Goal: Check status: Check status

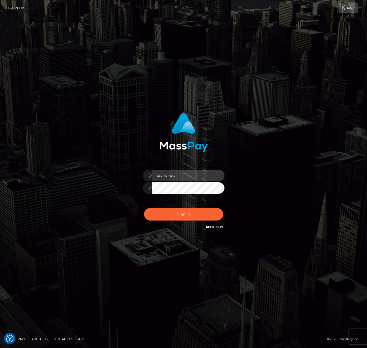
click at [179, 173] on input "text" at bounding box center [188, 175] width 72 height 11
type input "speralta"
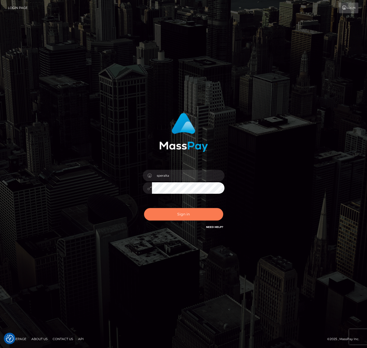
click at [175, 215] on button "Sign in" at bounding box center [183, 214] width 79 height 13
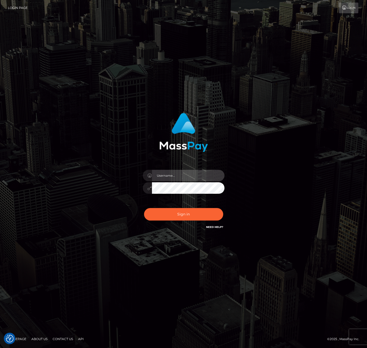
click at [176, 180] on input "text" at bounding box center [188, 175] width 72 height 11
type input "speralta"
click at [144, 208] on button "Sign in" at bounding box center [183, 214] width 79 height 13
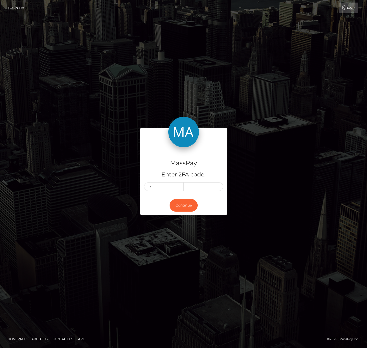
type input "8"
type input "9"
type input "6"
type input "9"
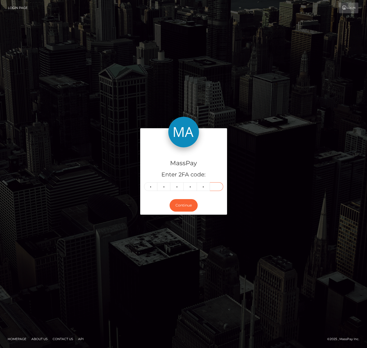
type input "8"
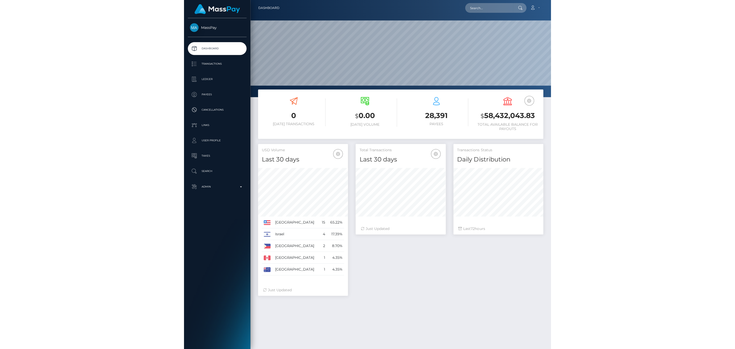
scroll to position [90, 90]
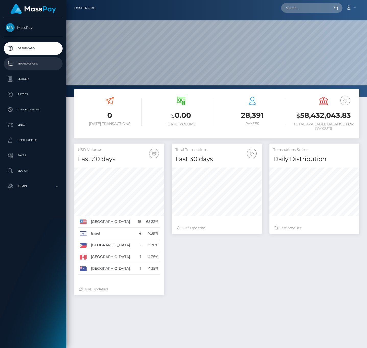
click at [32, 60] on p "Transactions" at bounding box center [33, 64] width 55 height 8
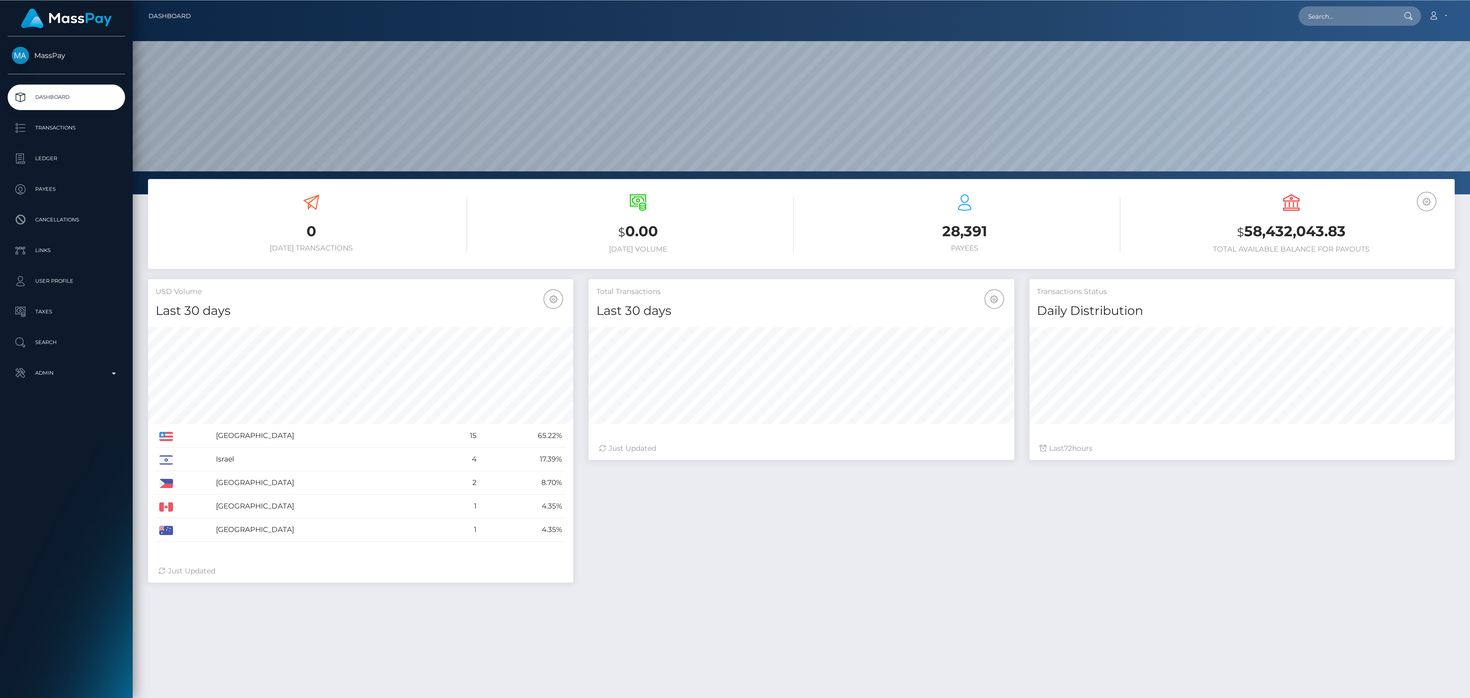
scroll to position [0, 0]
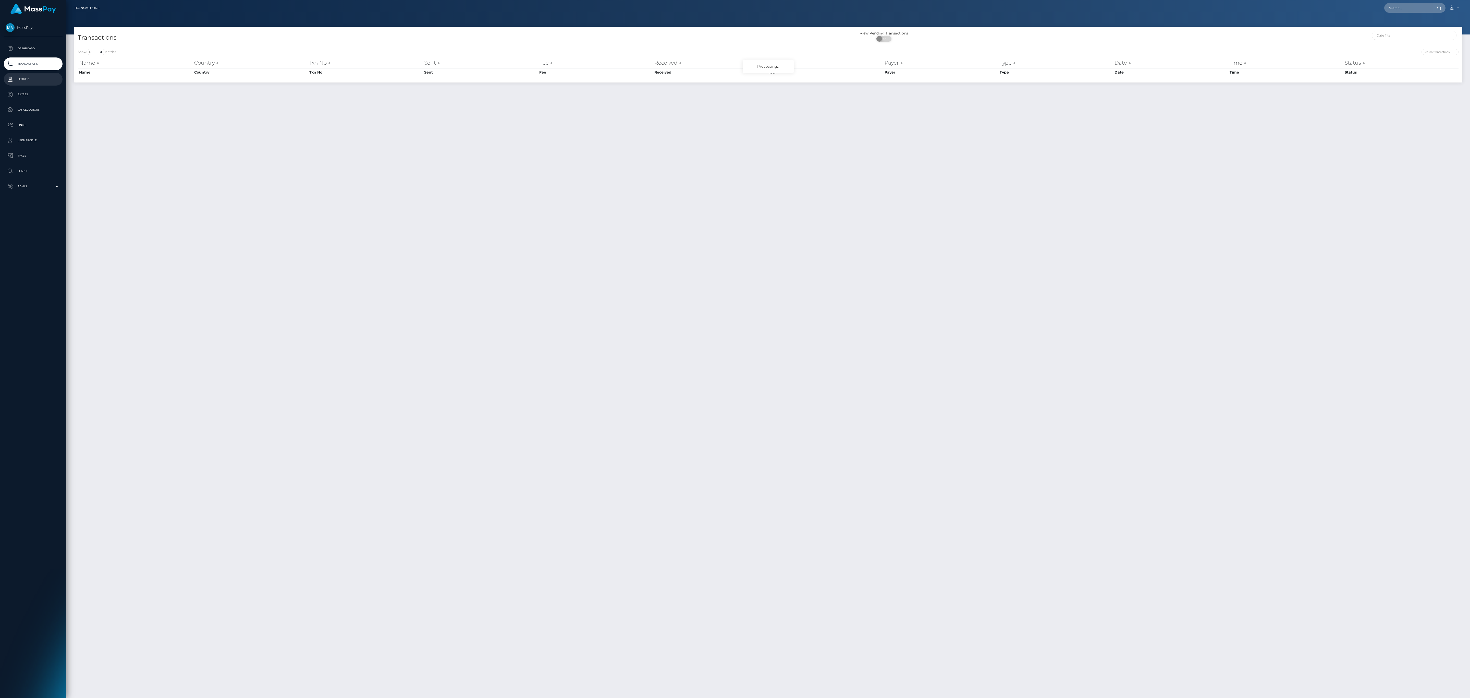
drag, startPoint x: 38, startPoint y: 76, endPoint x: 45, endPoint y: 76, distance: 6.9
click at [38, 76] on p "Ledger" at bounding box center [33, 79] width 55 height 8
click at [40, 308] on div "Choose Client" at bounding box center [30, 307] width 41 height 4
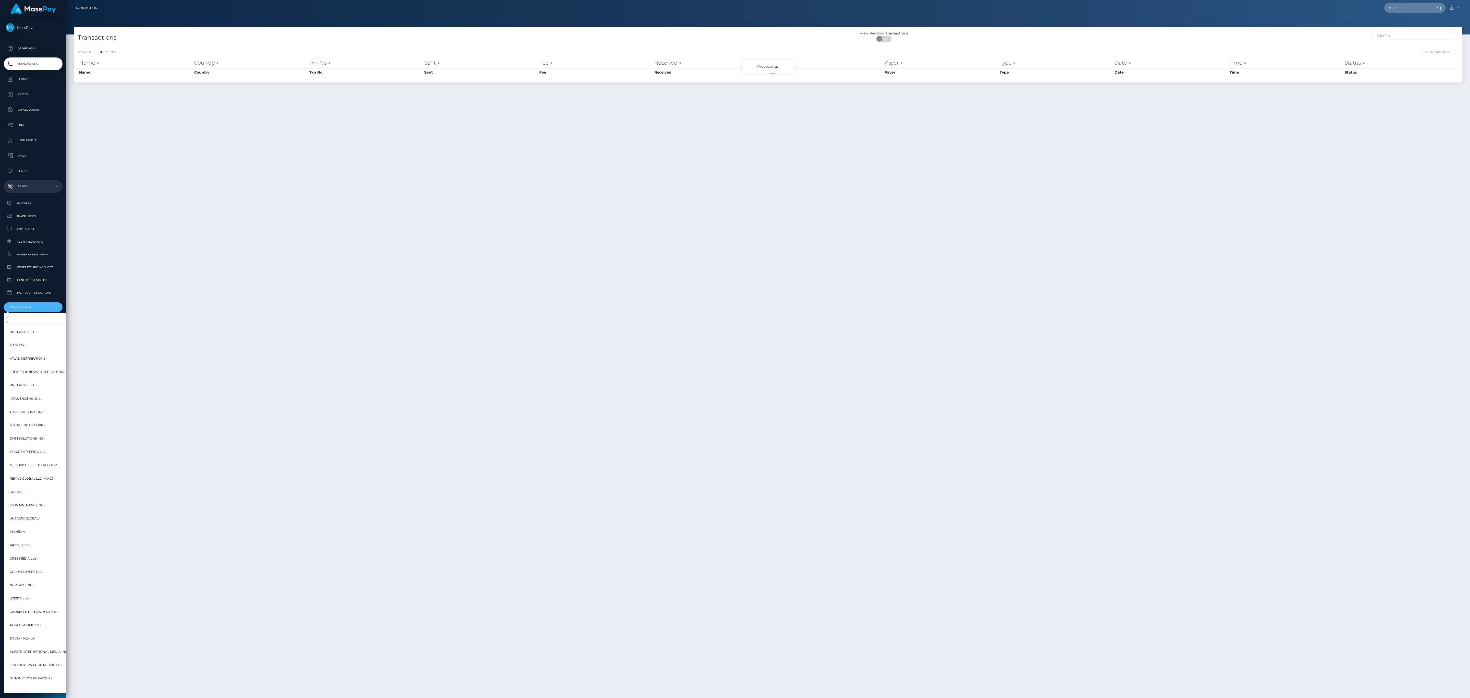
click at [47, 319] on input "Search" at bounding box center [62, 319] width 112 height 7
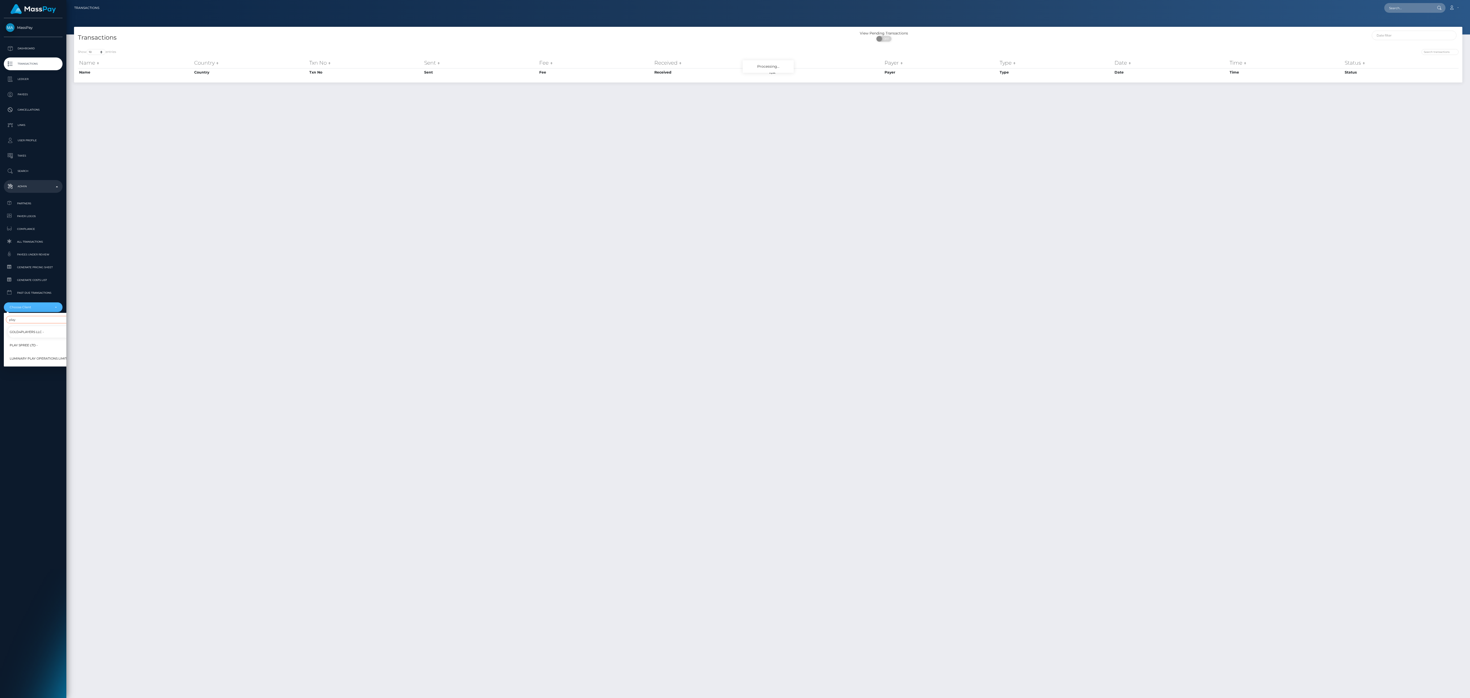
type input "play"
click at [53, 346] on link "Play Spree Ltd -" at bounding box center [59, 344] width 102 height 11
select select "264"
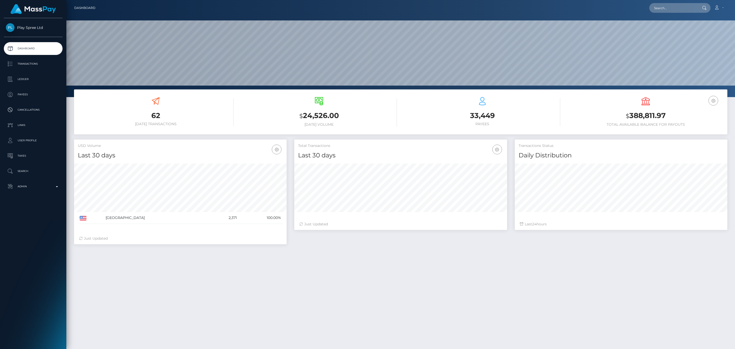
scroll to position [90, 212]
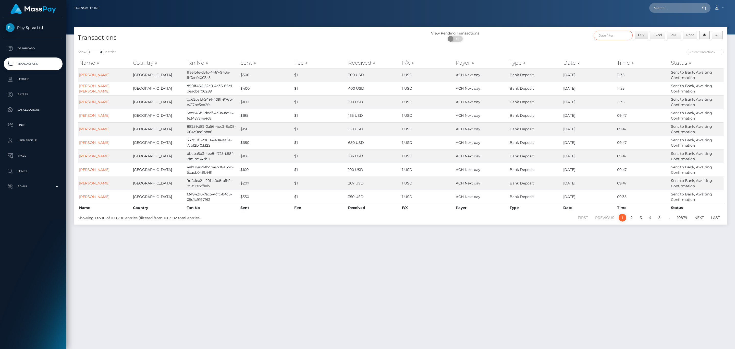
click at [625, 32] on input "text" at bounding box center [613, 35] width 39 height 9
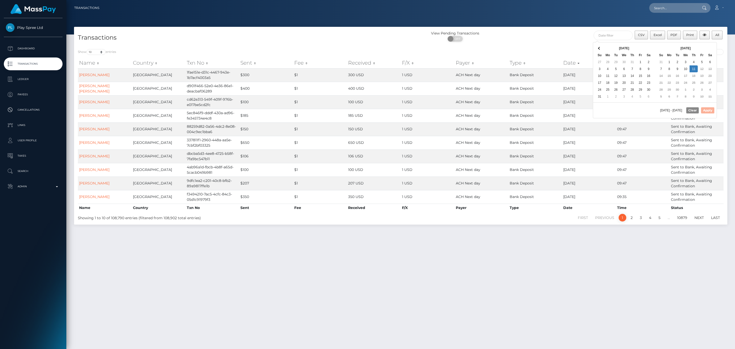
click at [604, 48] on th "Aug 2025" at bounding box center [624, 48] width 41 height 7
click at [603, 48] on th at bounding box center [599, 48] width 8 height 7
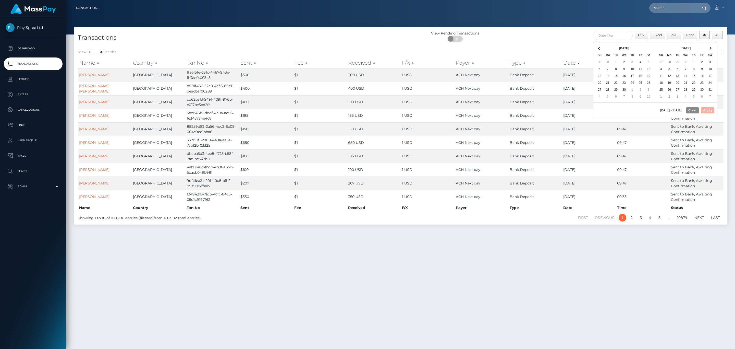
click at [603, 48] on th at bounding box center [599, 48] width 8 height 7
click at [603, 47] on th at bounding box center [599, 48] width 8 height 7
click at [604, 47] on th "Dec 2024" at bounding box center [624, 48] width 41 height 7
click at [602, 49] on th at bounding box center [599, 48] width 8 height 7
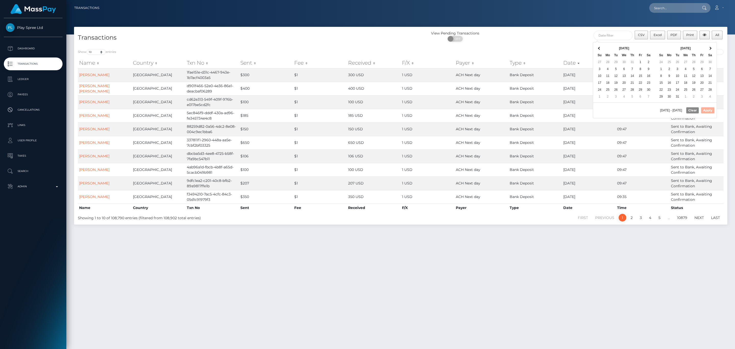
click at [602, 49] on th at bounding box center [599, 48] width 8 height 7
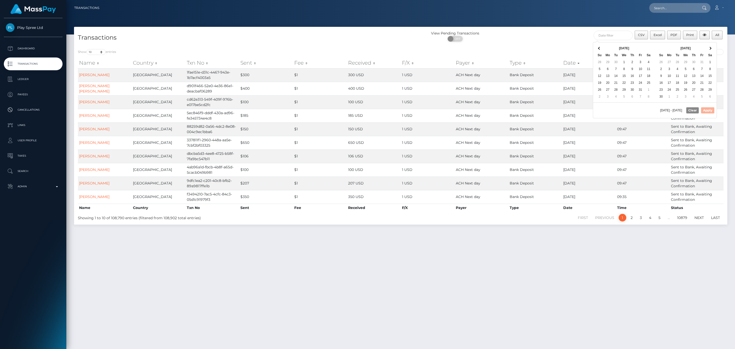
click at [602, 49] on th at bounding box center [599, 48] width 8 height 7
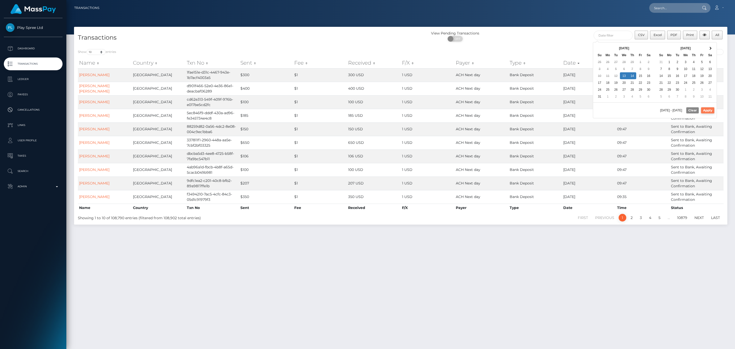
click at [711, 113] on button "Apply" at bounding box center [707, 110] width 13 height 6
type input "03/13/2024 - 03/14/2024"
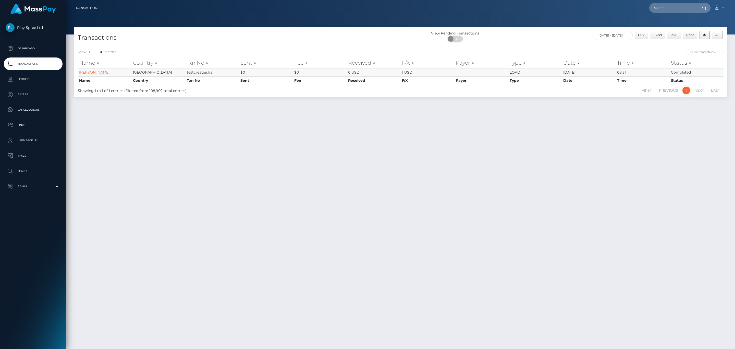
drag, startPoint x: 581, startPoint y: 76, endPoint x: 561, endPoint y: 75, distance: 20.7
click at [561, 75] on tr "Julia Campillo United States testcreatejulia $0 $0 0 USD 1 USD LOAD 03/13/24 08…" at bounding box center [401, 72] width 646 height 8
copy tr "03/13/24"
